Goal: Check status: Check status

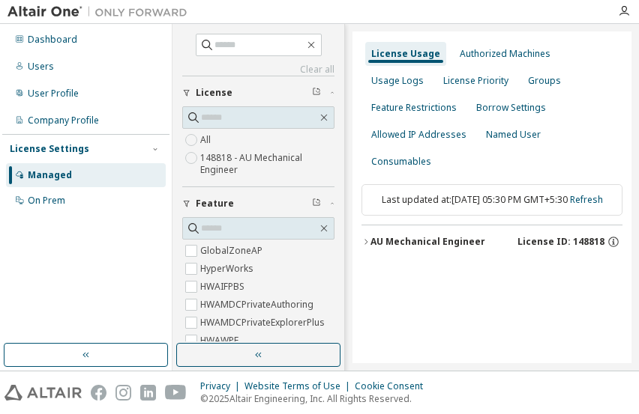
click at [369, 238] on icon "button" at bounding box center [365, 242] width 9 height 9
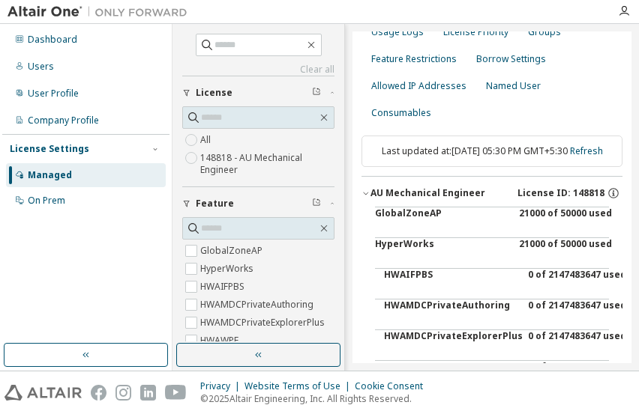
scroll to position [75, 0]
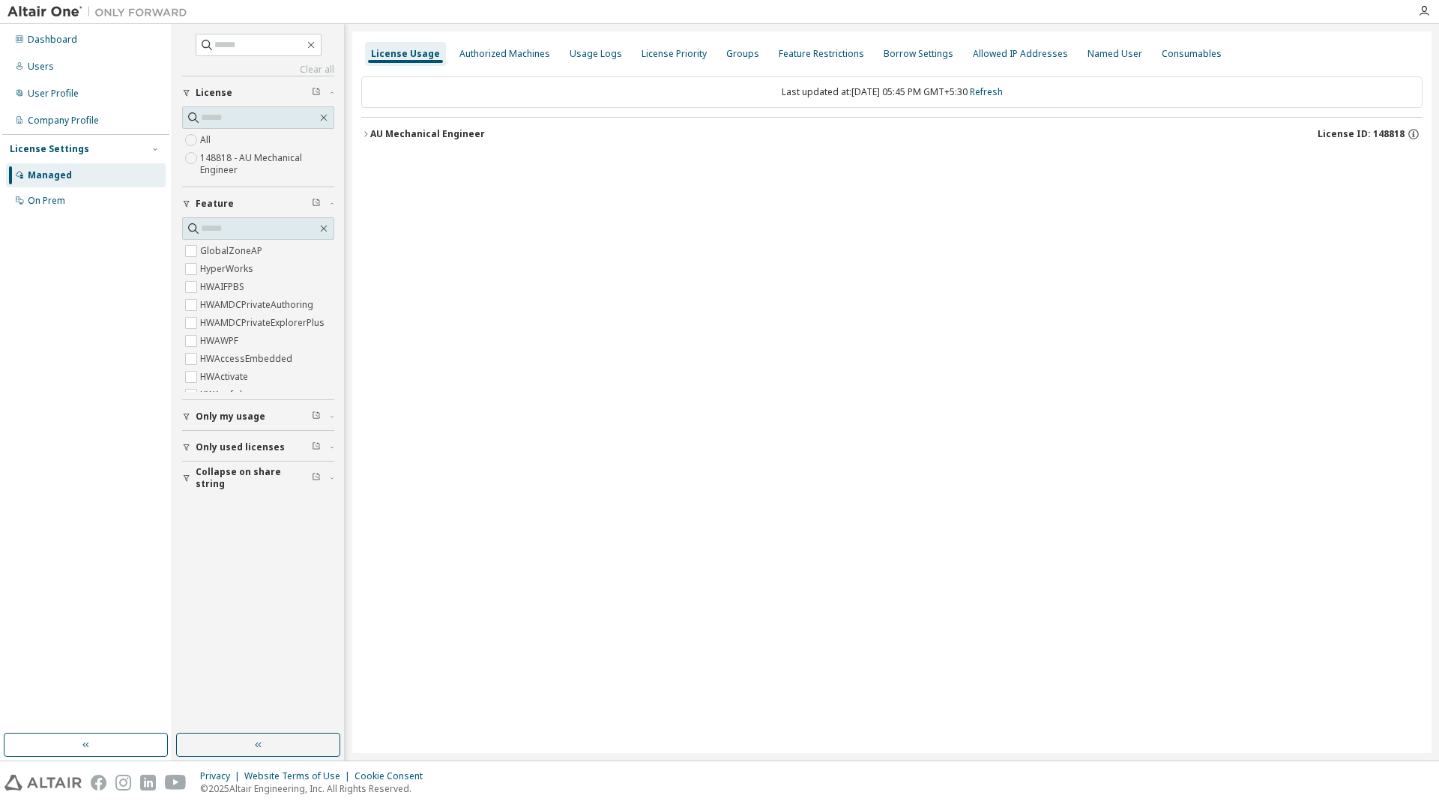
click at [367, 129] on button "AU Mechanical Engineer License ID: 148818" at bounding box center [891, 134] width 1061 height 33
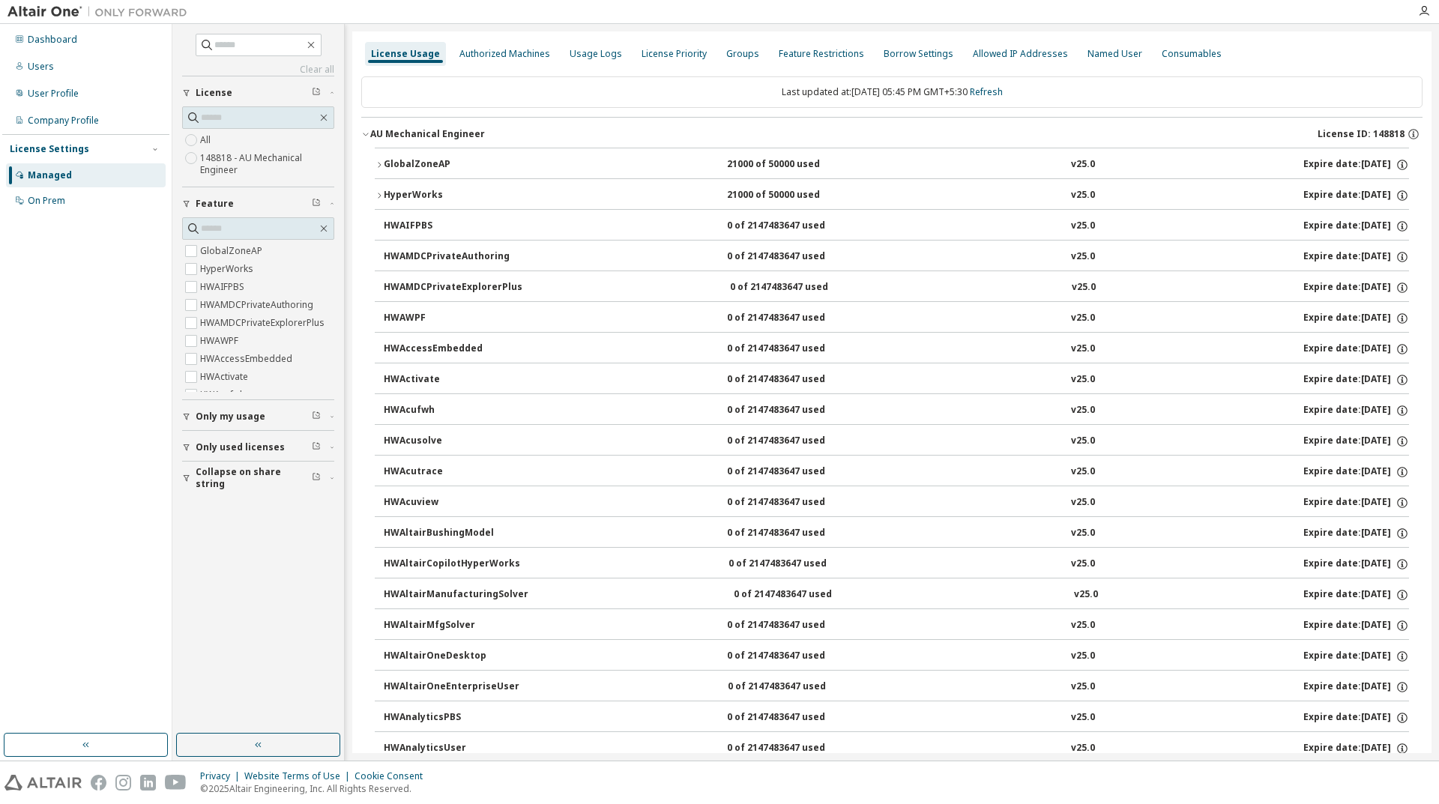
click at [379, 174] on button "GlobalZoneAP 21000 of 50000 used v25.0 Expire date: 2025-11-01" at bounding box center [892, 164] width 1034 height 33
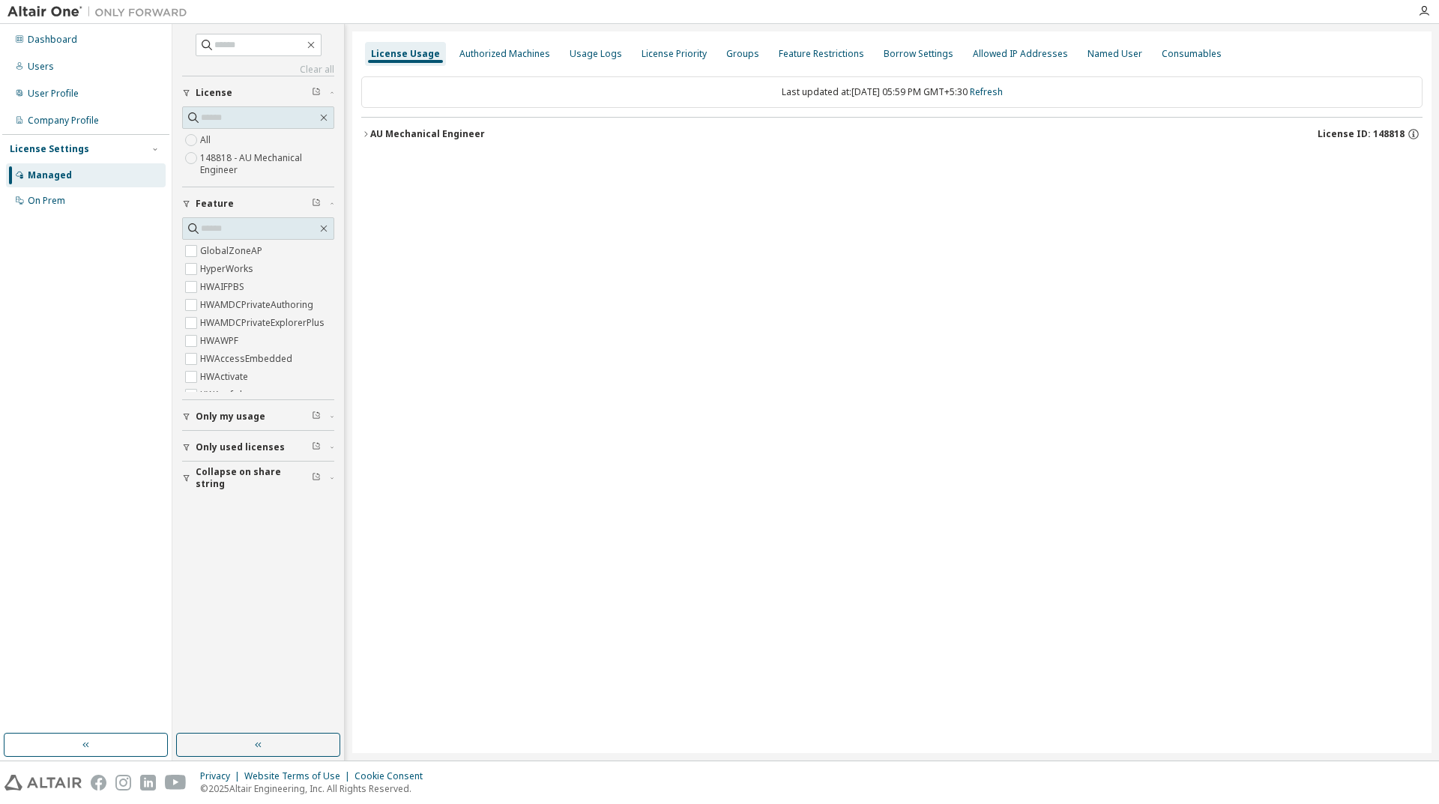
click at [378, 121] on button "AU Mechanical Engineer License ID: 148818" at bounding box center [891, 134] width 1061 height 33
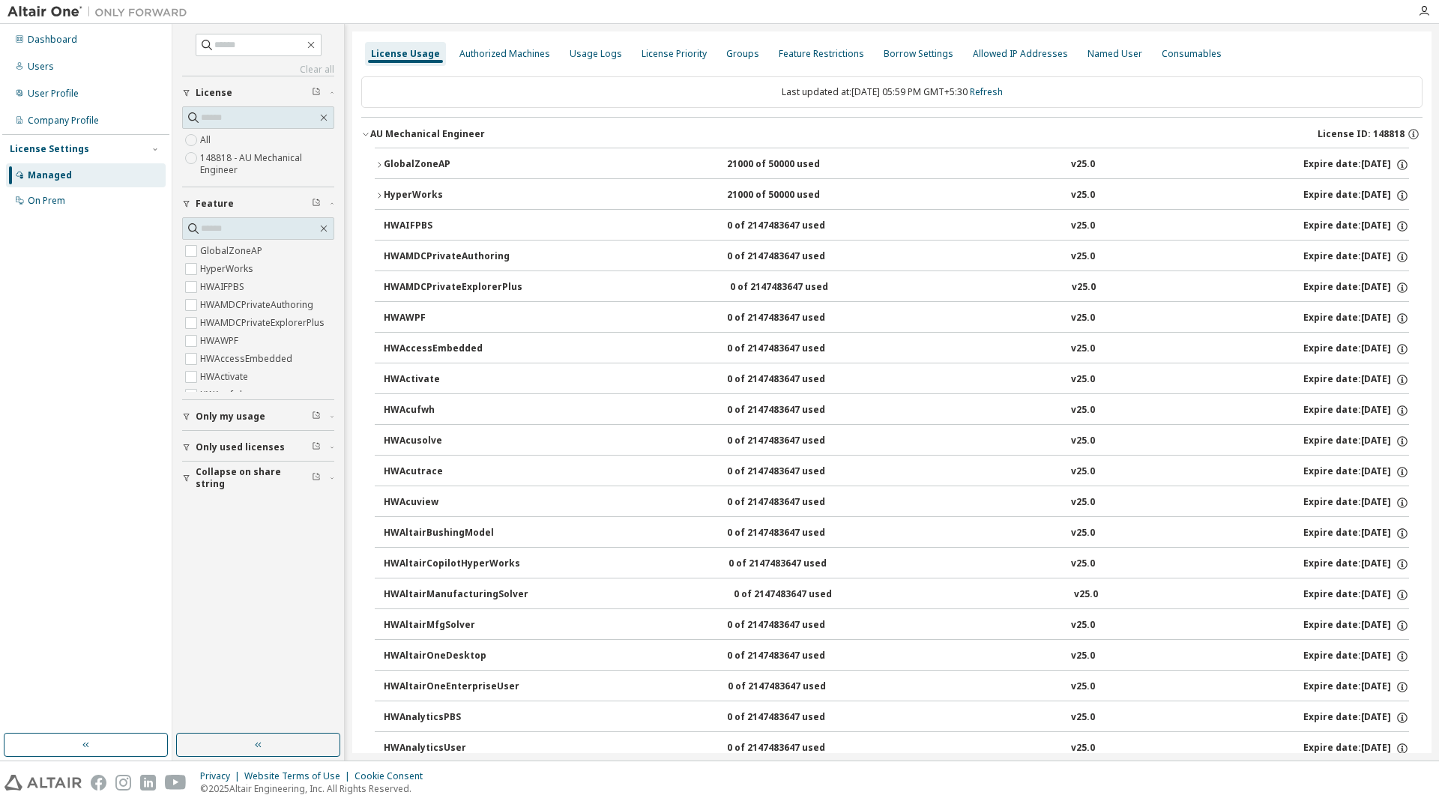
click at [420, 151] on button "GlobalZoneAP 21000 of 50000 used v25.0 Expire date: 2025-11-01" at bounding box center [892, 164] width 1034 height 33
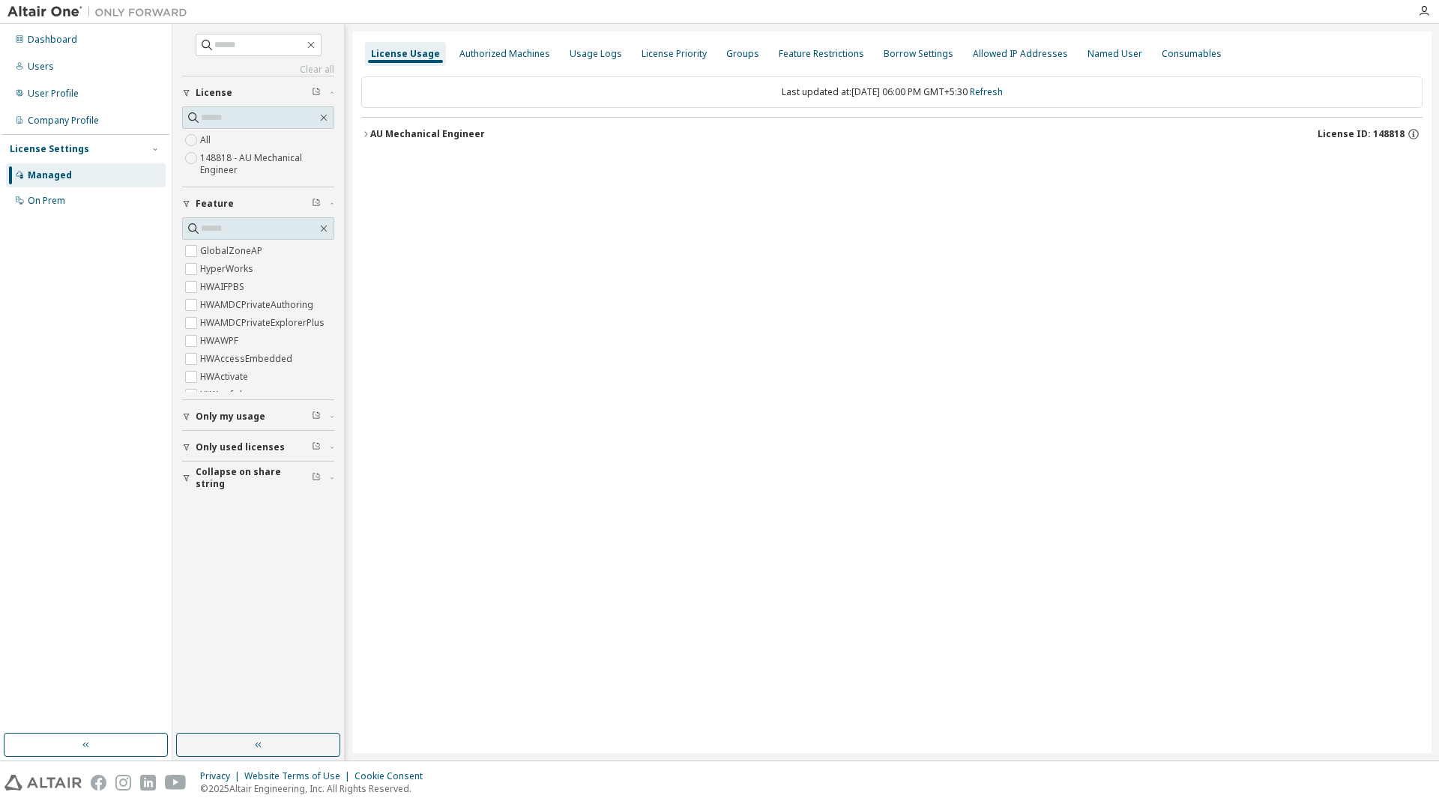
click at [365, 133] on icon "button" at bounding box center [365, 134] width 9 height 9
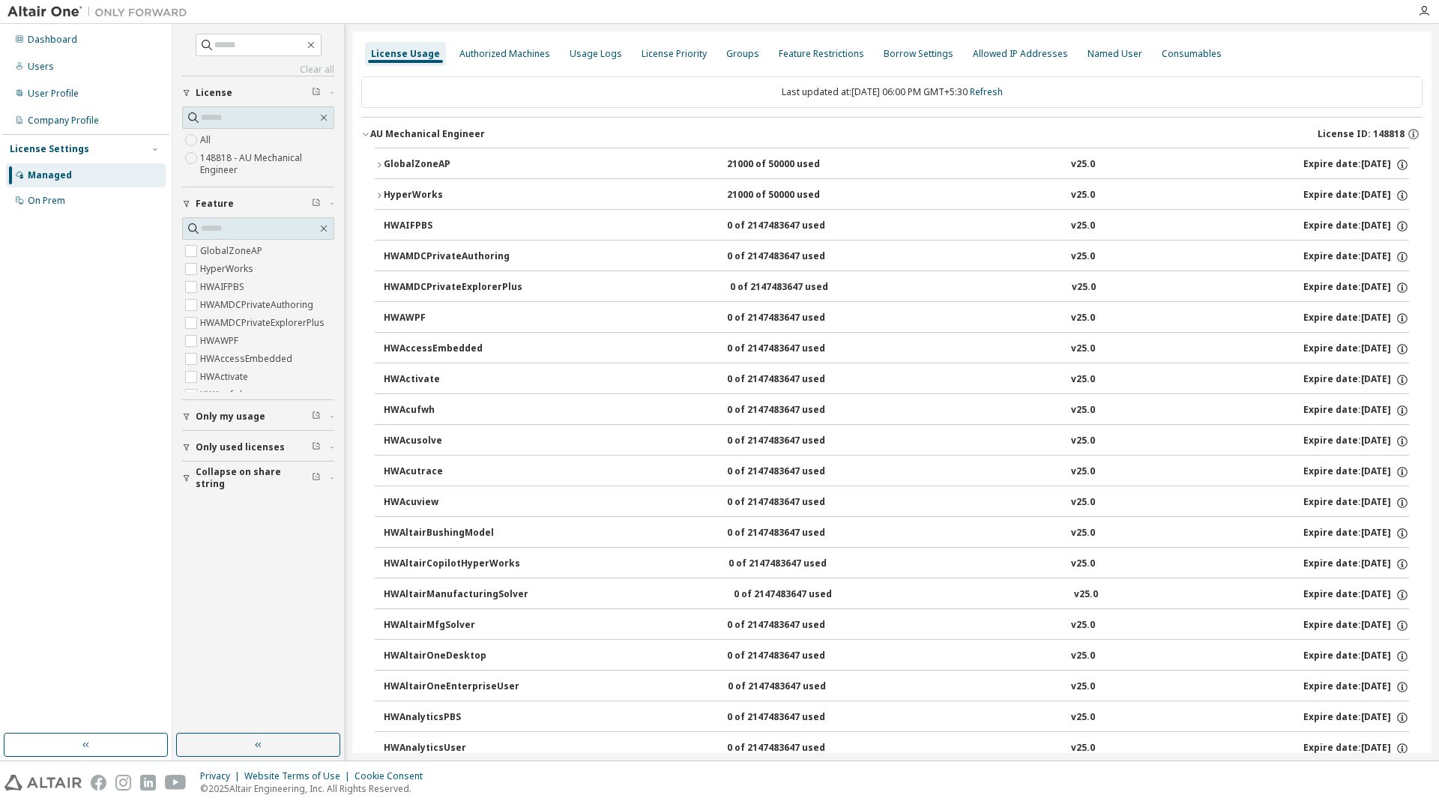
click at [378, 169] on icon "button" at bounding box center [379, 164] width 9 height 9
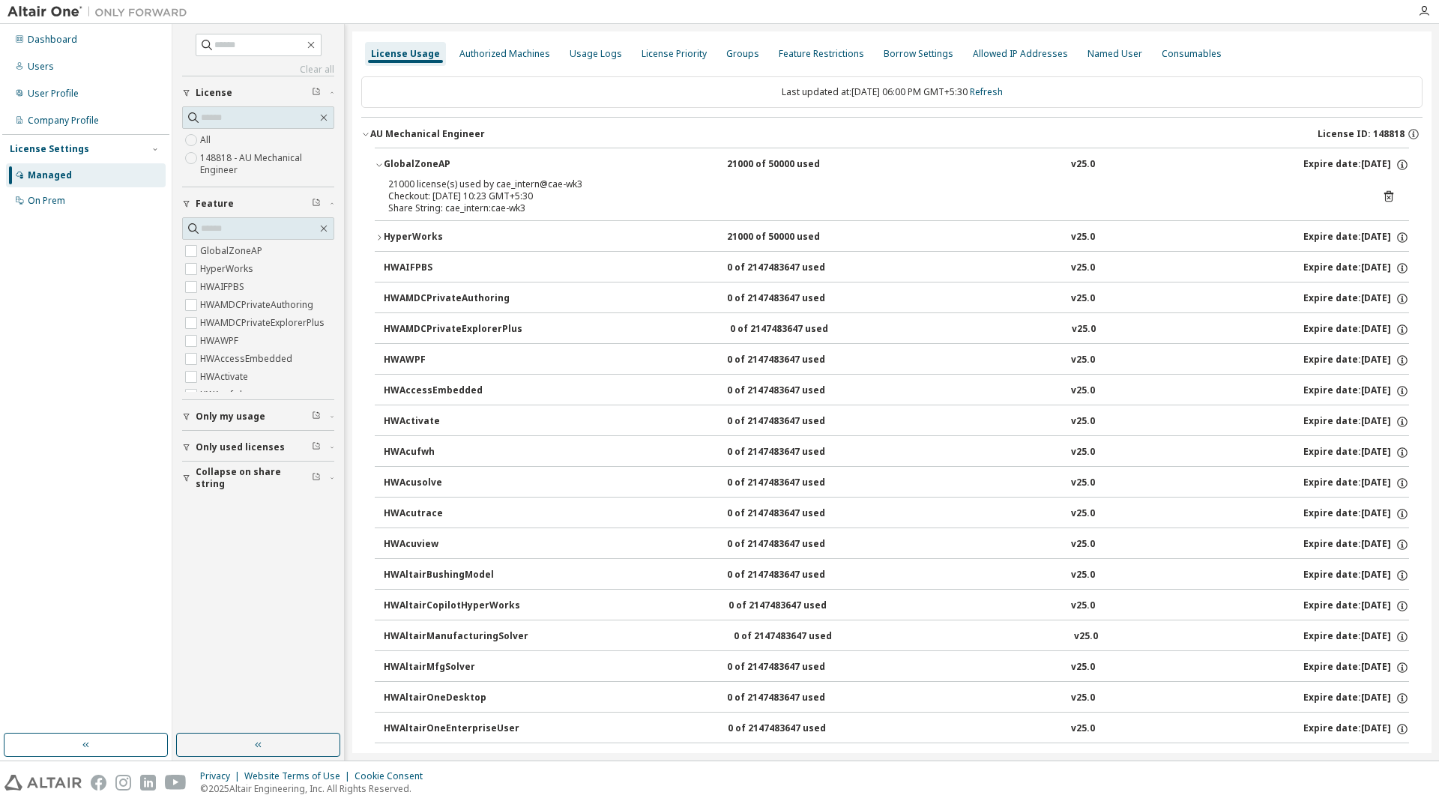
click at [1382, 199] on icon at bounding box center [1388, 196] width 13 height 13
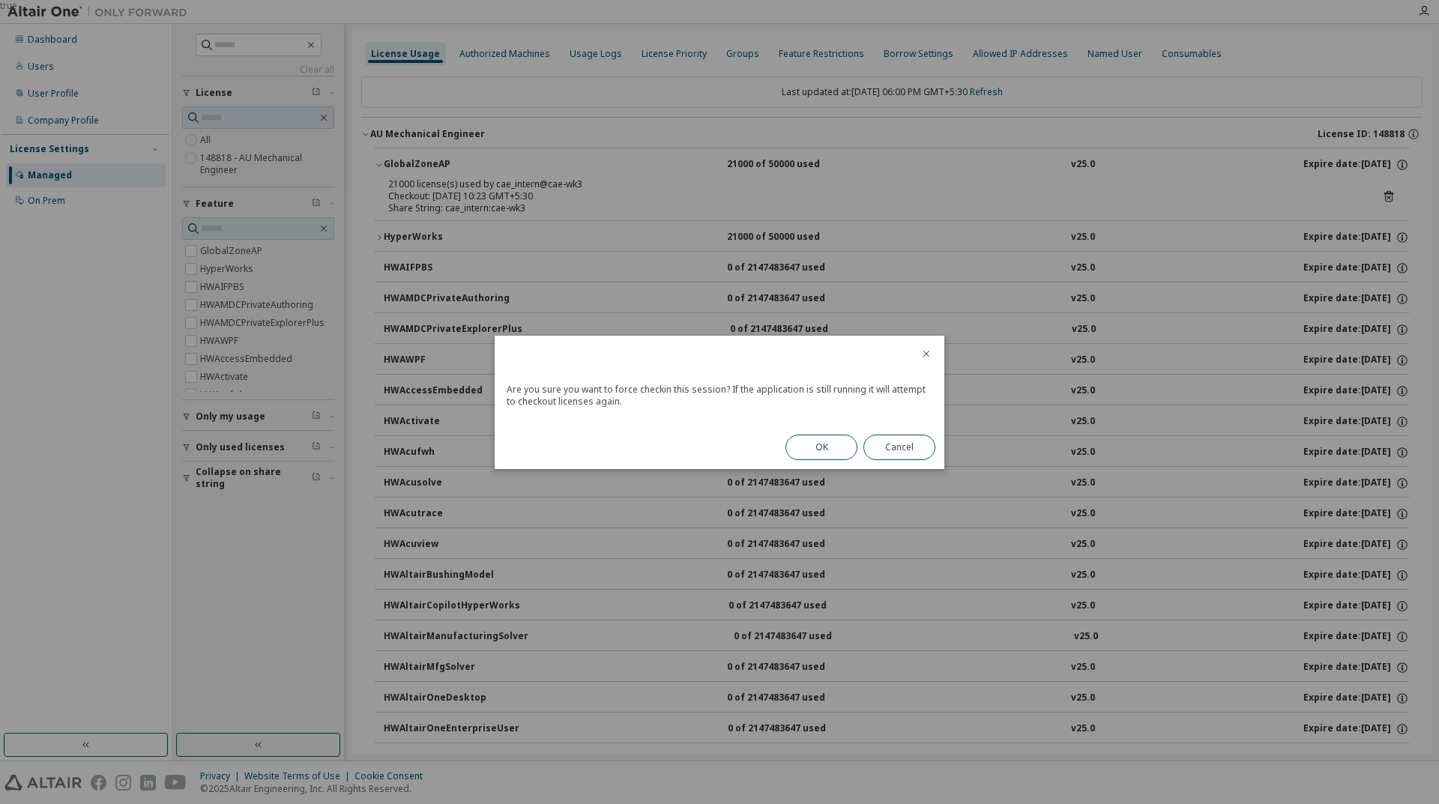
click at [818, 444] on button "OK" at bounding box center [821, 447] width 72 height 25
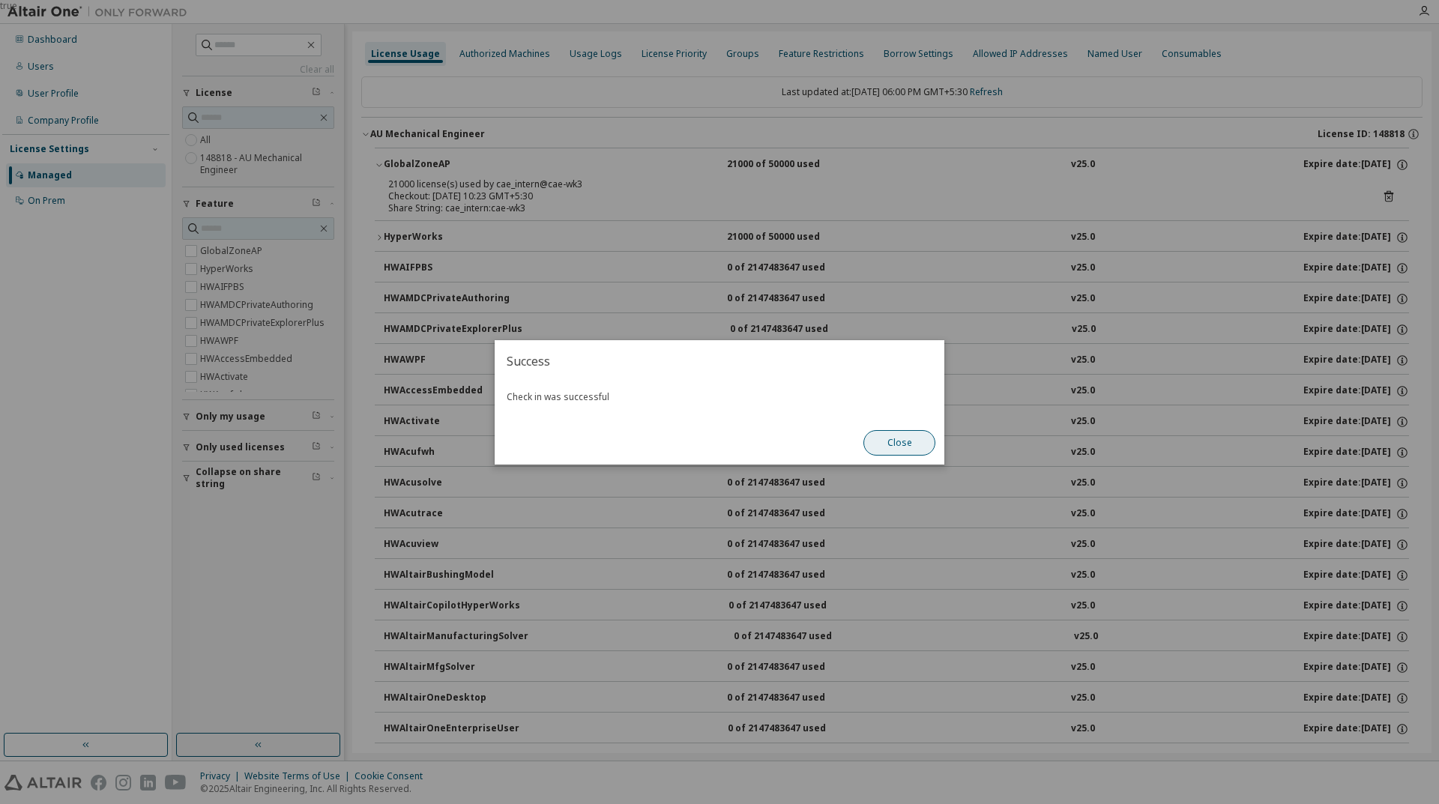
click at [884, 441] on button "Close" at bounding box center [899, 442] width 72 height 25
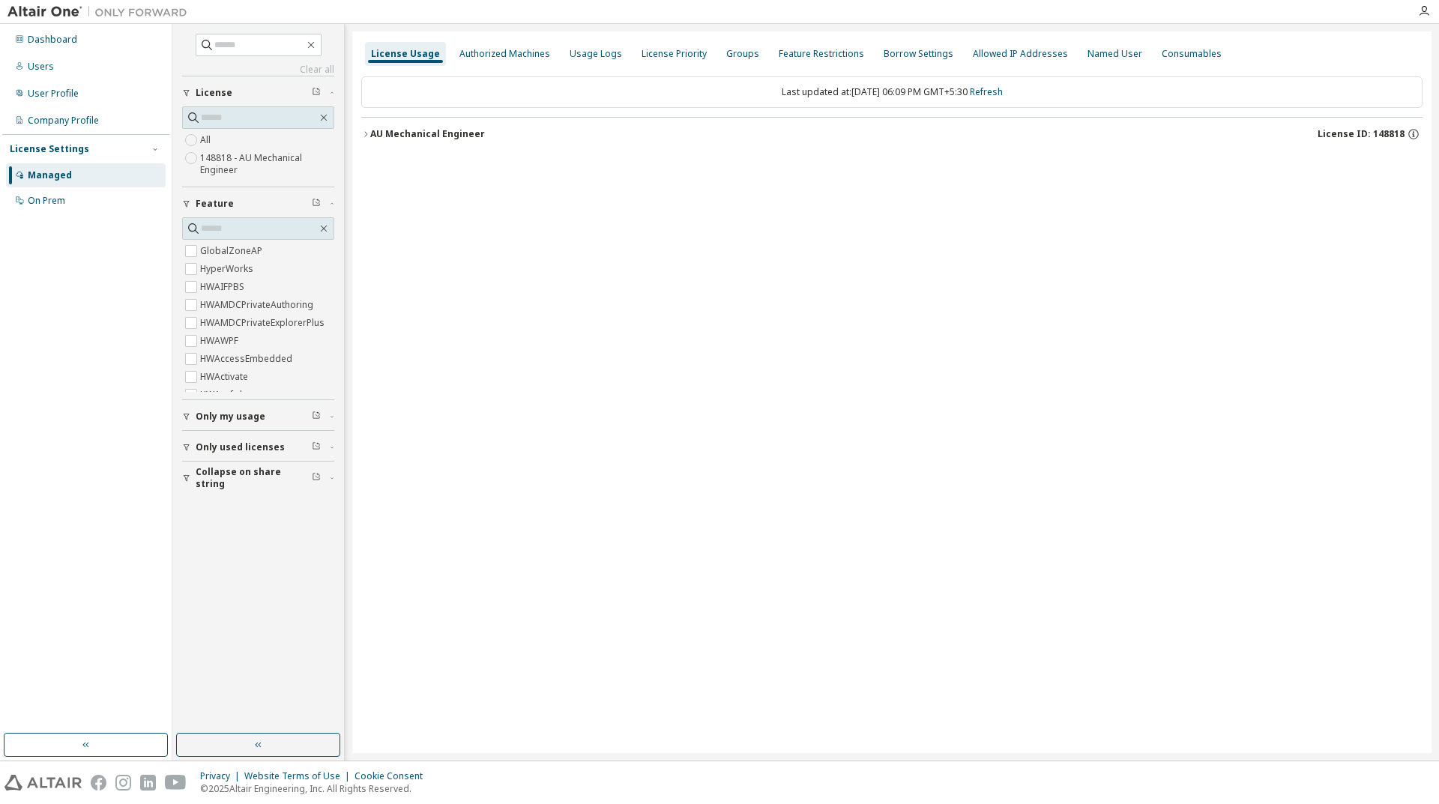
click at [361, 142] on button "AU Mechanical Engineer License ID: 148818" at bounding box center [891, 134] width 1061 height 33
click at [363, 131] on icon "button" at bounding box center [365, 134] width 9 height 9
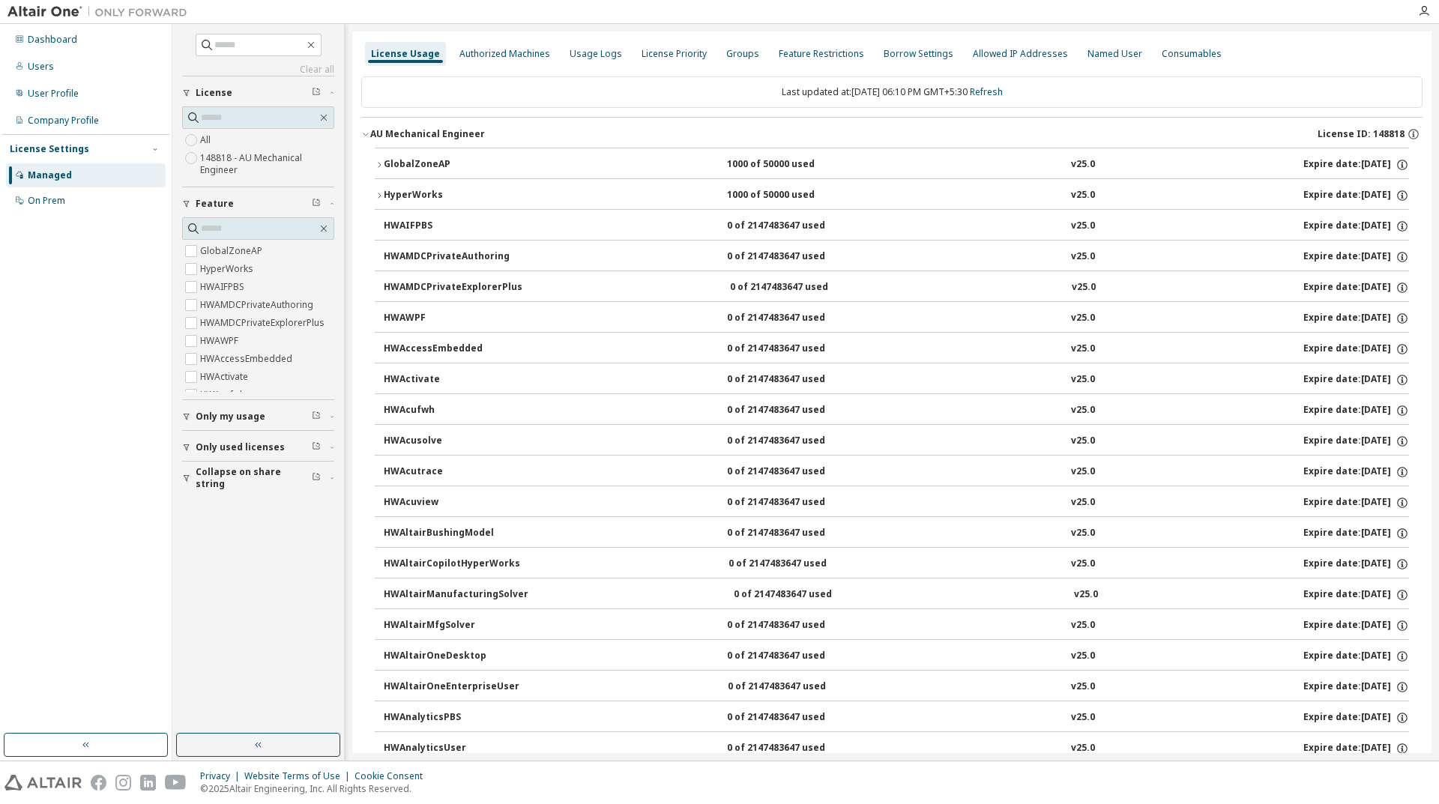
scroll to position [34, 0]
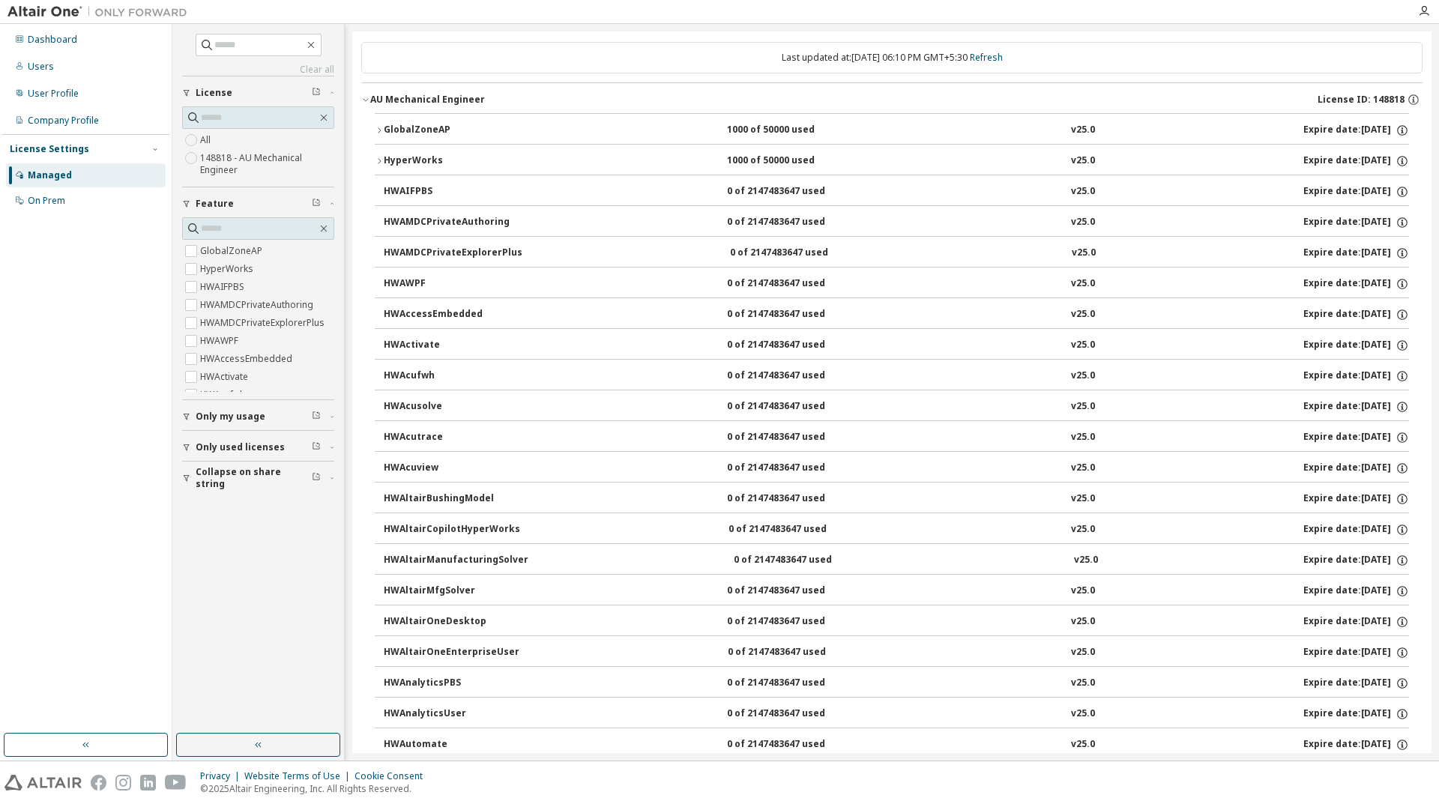
click at [380, 159] on icon "button" at bounding box center [379, 161] width 9 height 9
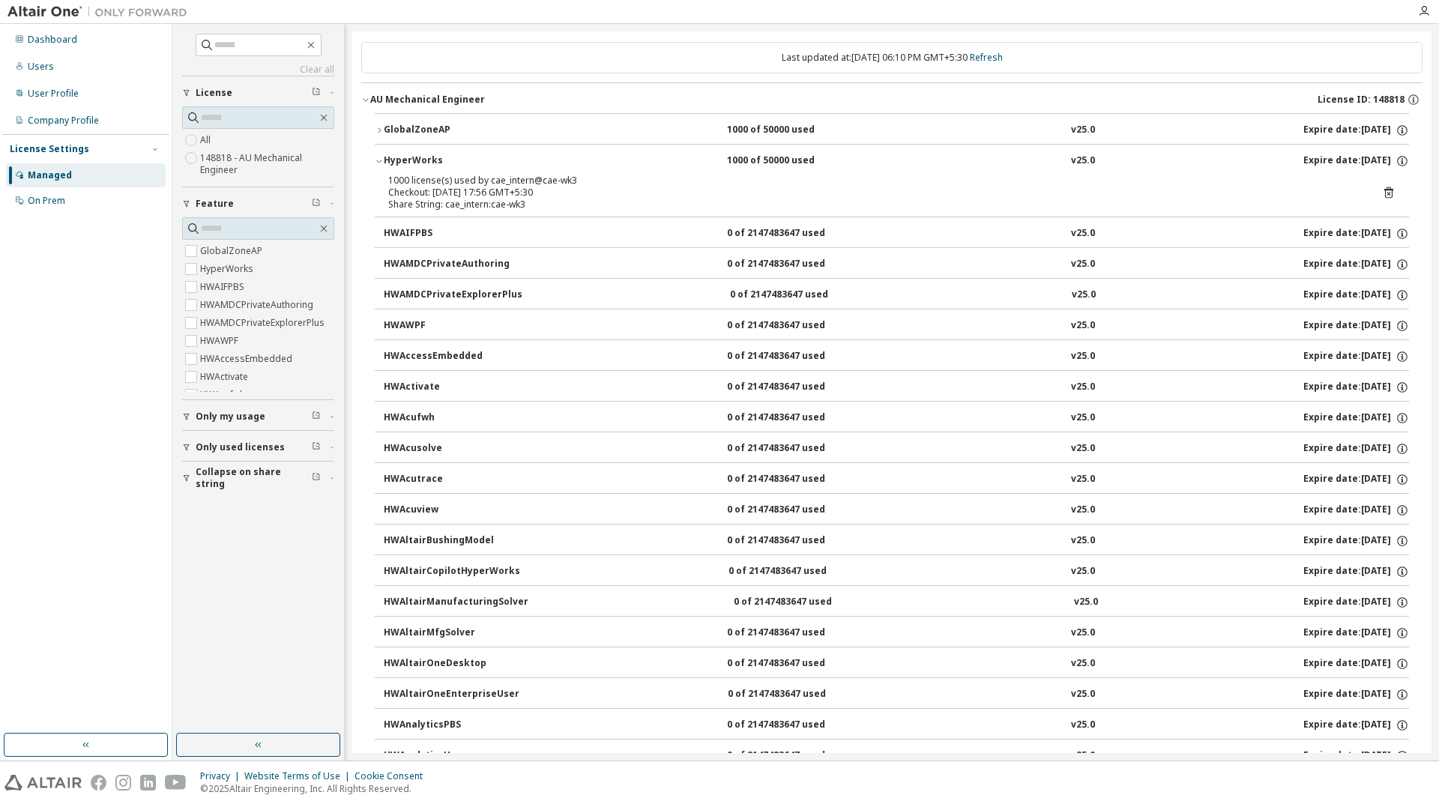
click at [381, 159] on icon "button" at bounding box center [379, 161] width 9 height 9
